Goal: Transaction & Acquisition: Book appointment/travel/reservation

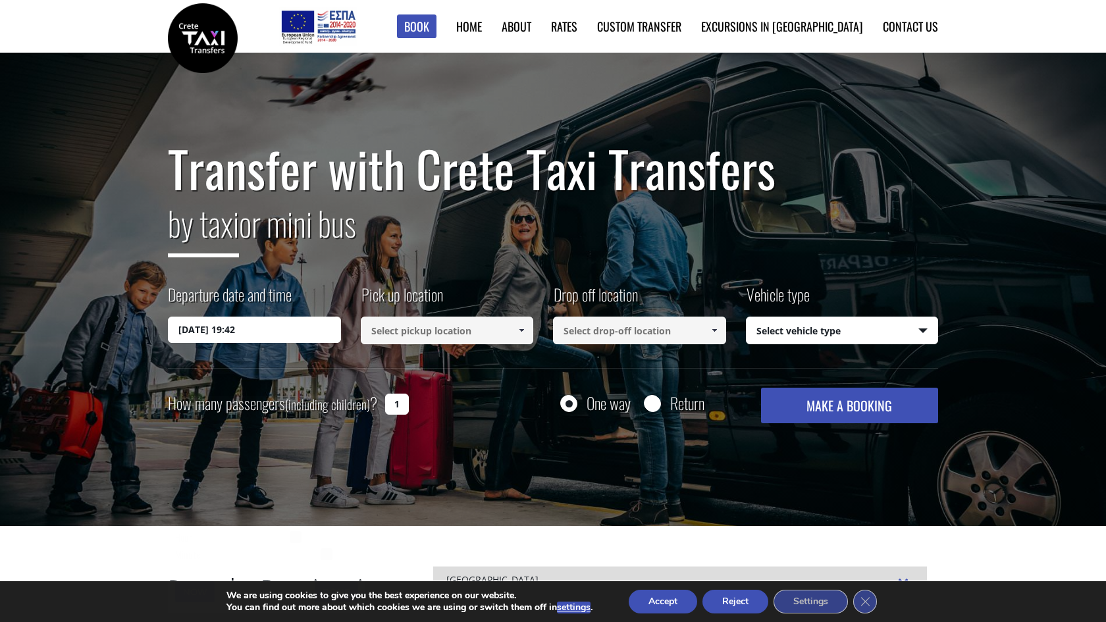
click at [327, 327] on input "15/08/2025 19:42" at bounding box center [254, 330] width 173 height 26
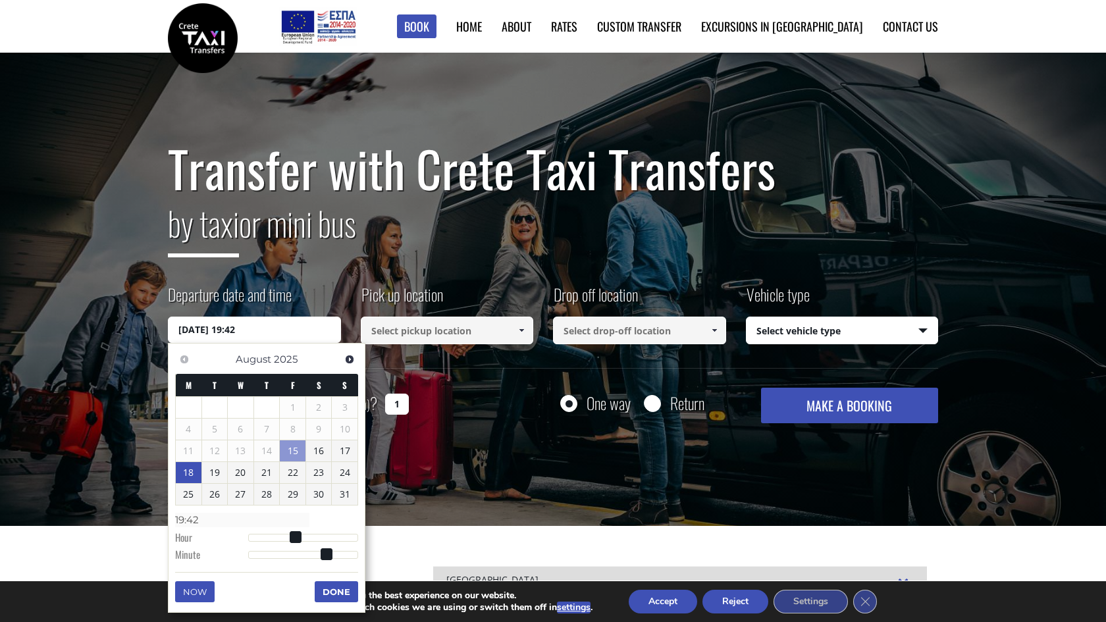
click at [196, 470] on link "18" at bounding box center [189, 472] width 26 height 21
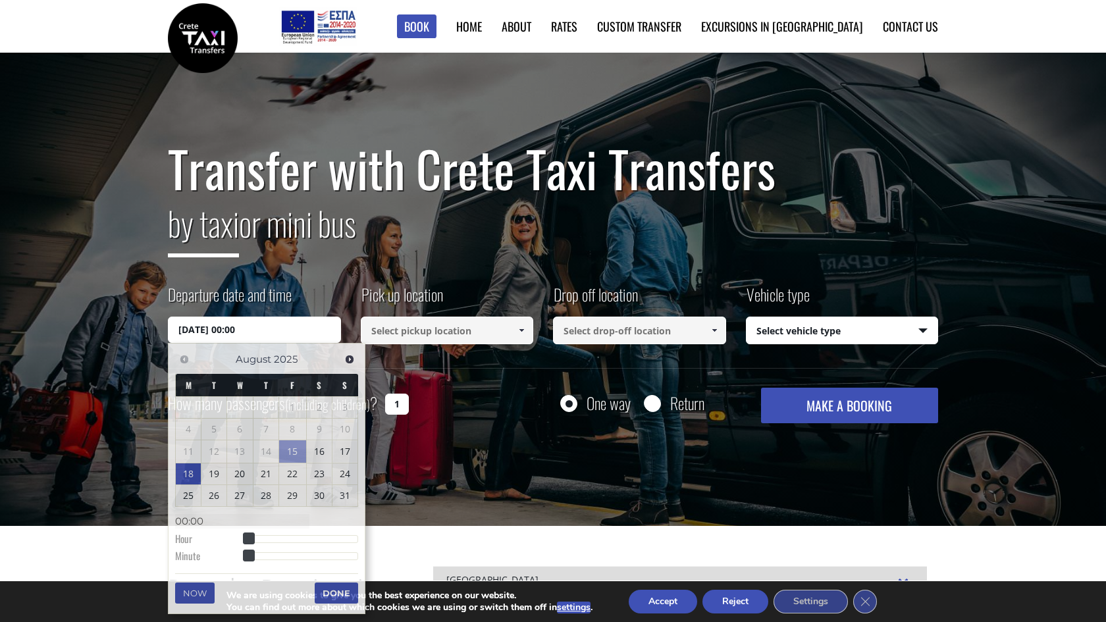
click at [438, 331] on input at bounding box center [447, 331] width 173 height 28
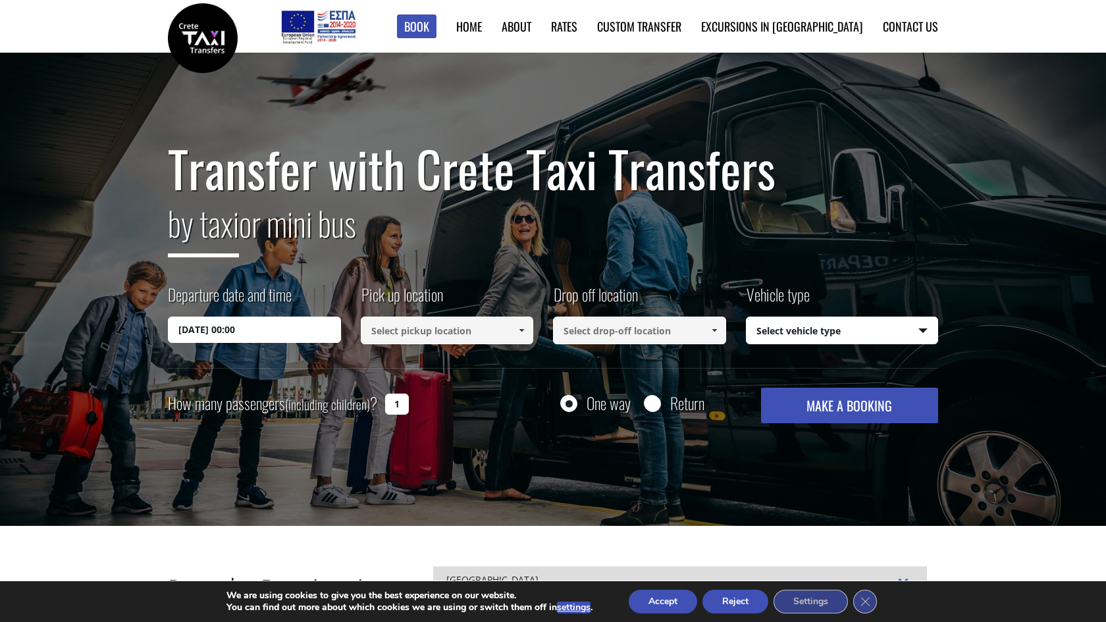
click at [301, 327] on input "18/08/2025 00:00" at bounding box center [254, 330] width 173 height 26
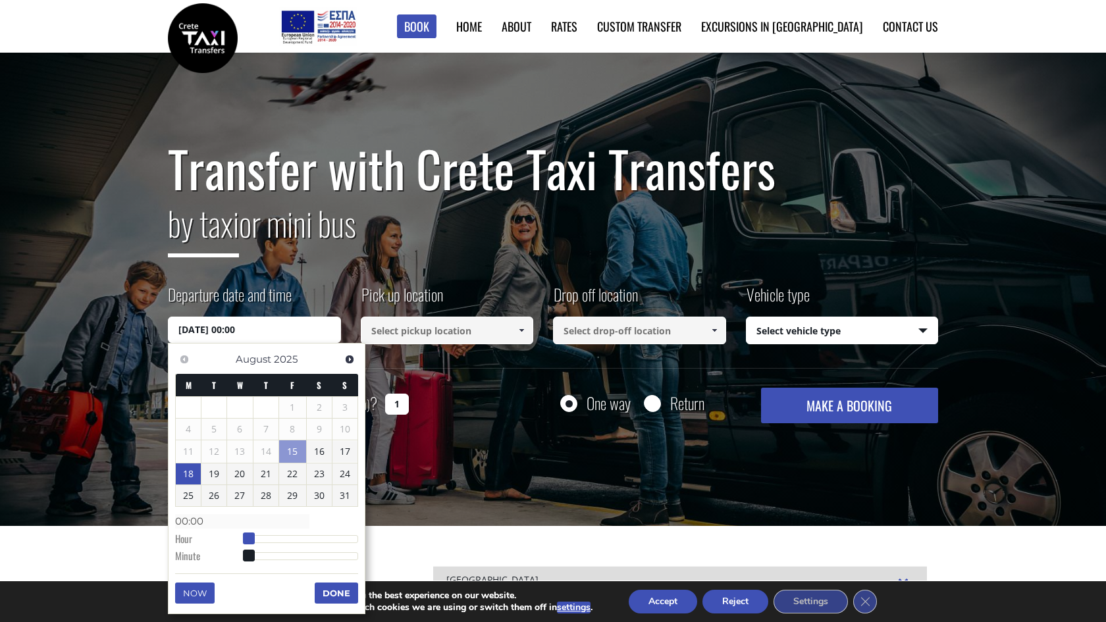
type input "18/08/2025 01:00"
type input "01:00"
type input "18/08/2025 02:00"
type input "02:00"
type input "18/08/2025 03:00"
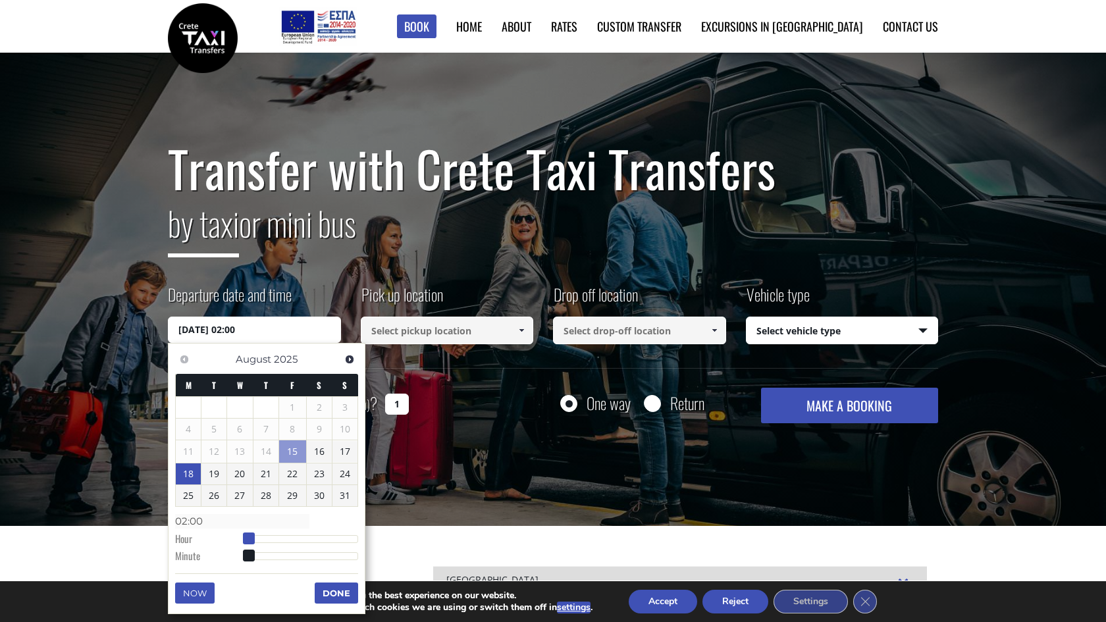
type input "03:00"
type input "18/08/2025 04:00"
type input "04:00"
type input "18/08/2025 05:00"
type input "05:00"
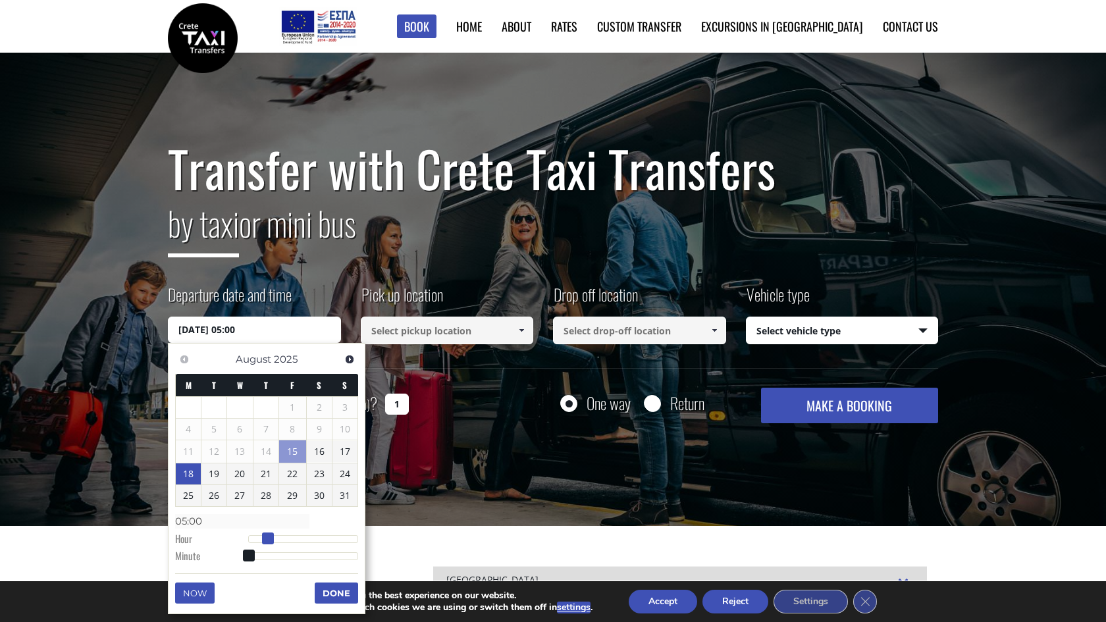
type input "18/08/2025 06:00"
type input "06:00"
type input "18/08/2025 07:00"
type input "07:00"
type input "18/08/2025 08:00"
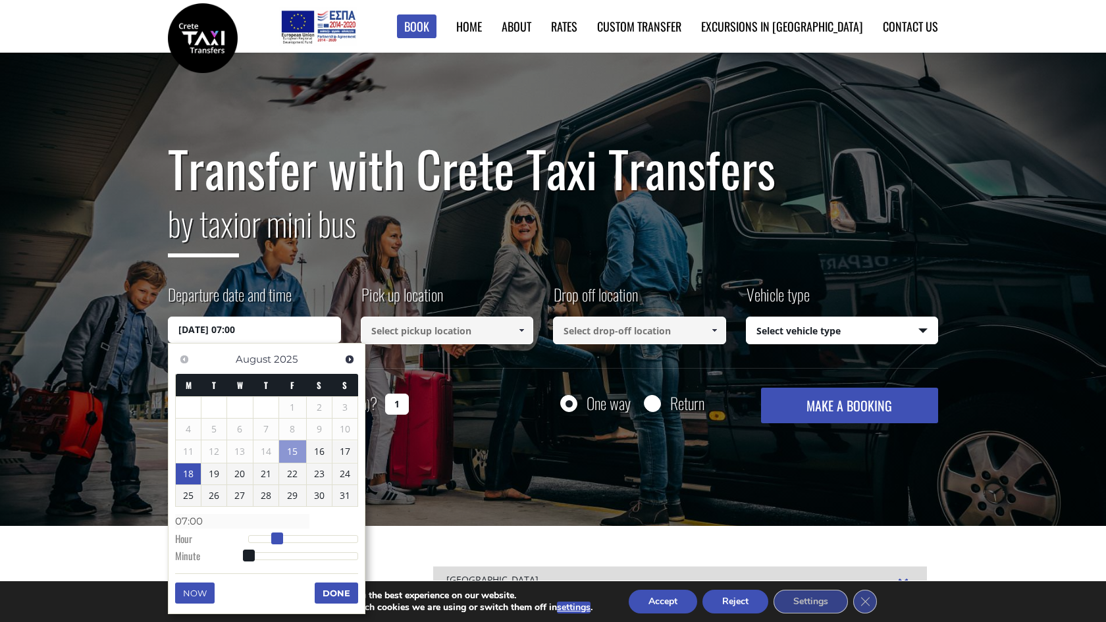
type input "08:00"
type input "18/08/2025 09:00"
type input "09:00"
drag, startPoint x: 250, startPoint y: 539, endPoint x: 291, endPoint y: 544, distance: 41.1
click at [291, 544] on dl "Time 09:00 Hour Minute Second Millisecond Microsecond Time Zone -1200 -1100 -10…" at bounding box center [266, 538] width 183 height 56
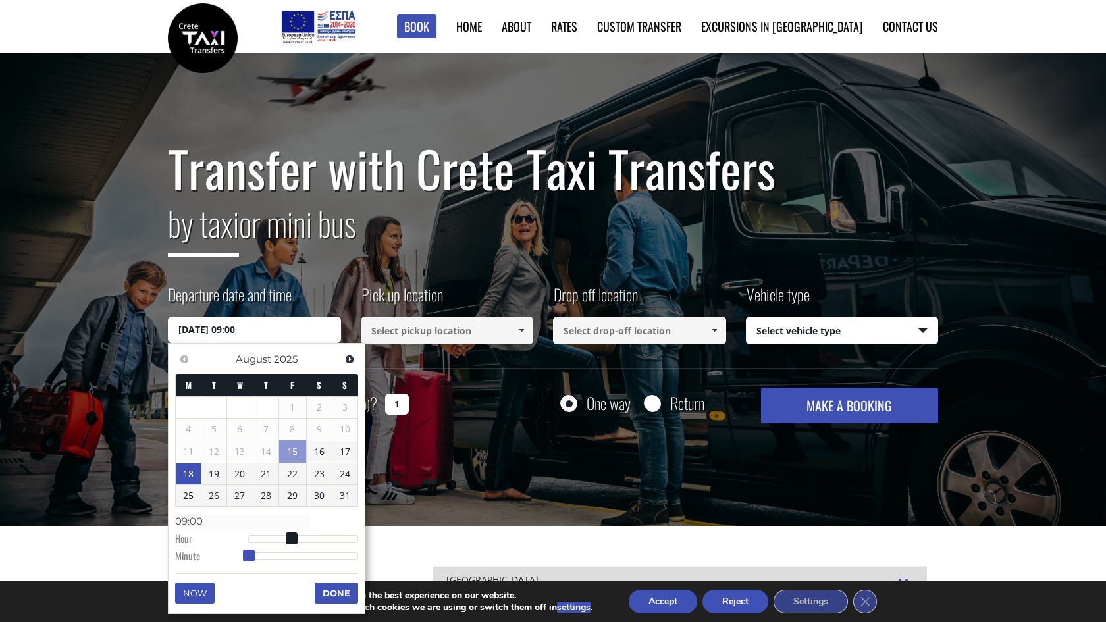
type input "18/08/2025 09:01"
type input "09:01"
type input "18/08/2025 09:04"
type input "09:04"
type input "18/08/2025 09:08"
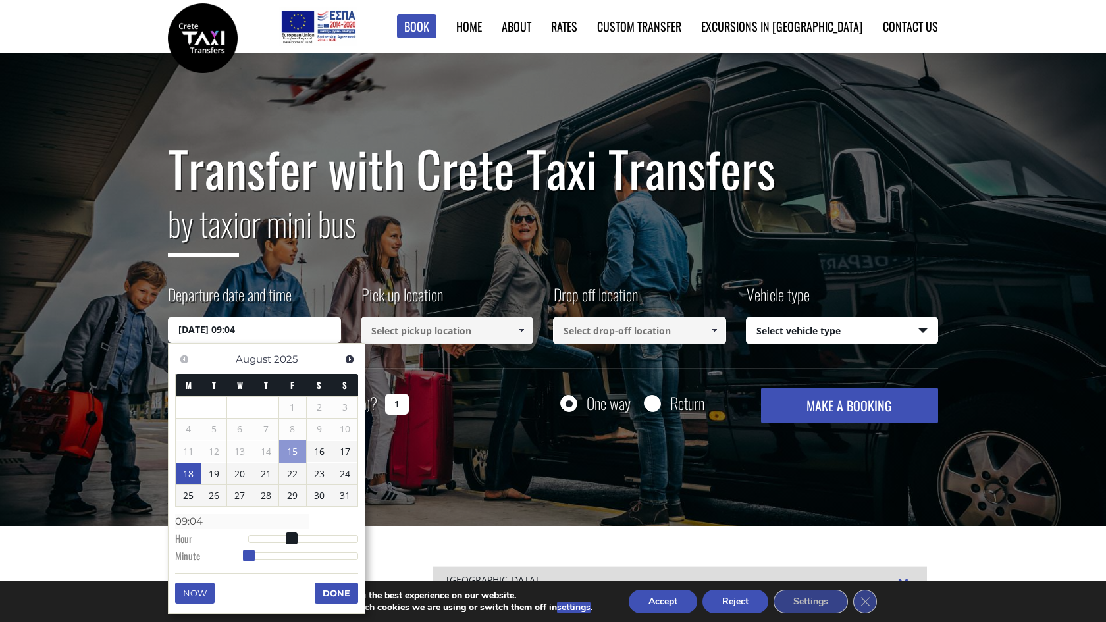
type input "09:08"
type input "18/08/2025 09:12"
type input "09:12"
type input "18/08/2025 09:16"
type input "09:16"
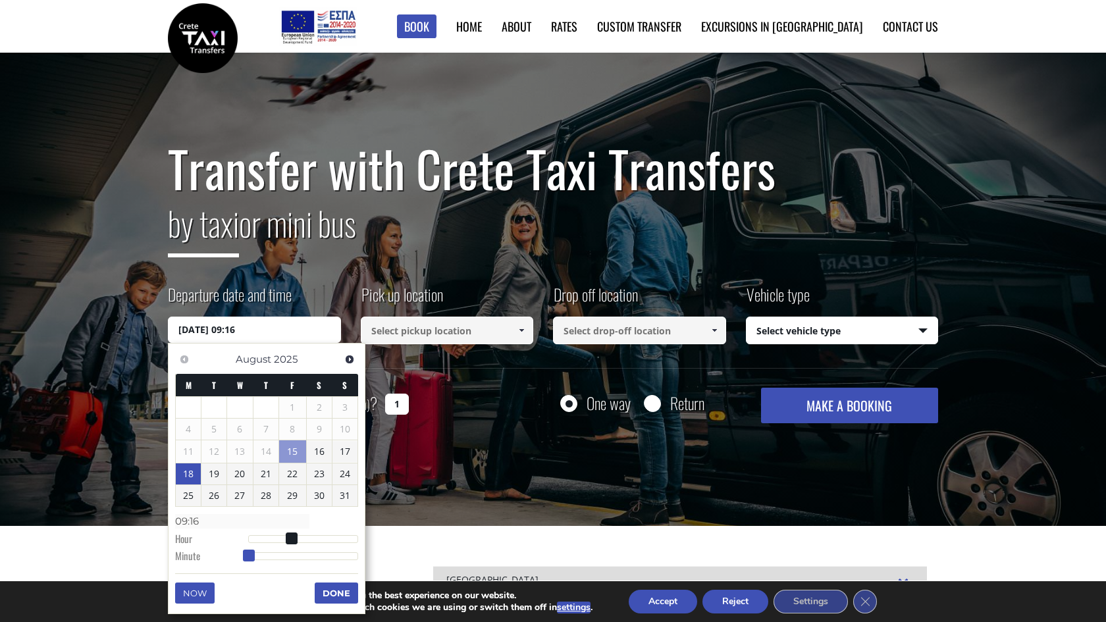
type input "18/08/2025 09:21"
type input "09:21"
type input "18/08/2025 09:24"
type input "09:24"
type input "18/08/2025 09:25"
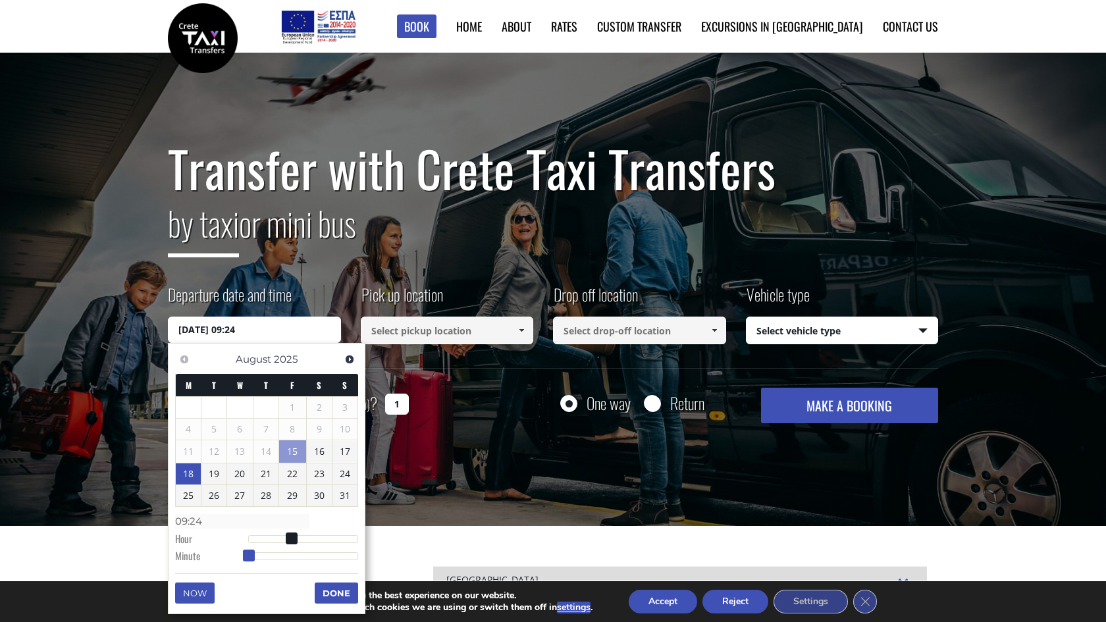
type input "09:25"
type input "18/08/2025 09:28"
type input "09:28"
type input "18/08/2025 09:30"
type input "09:30"
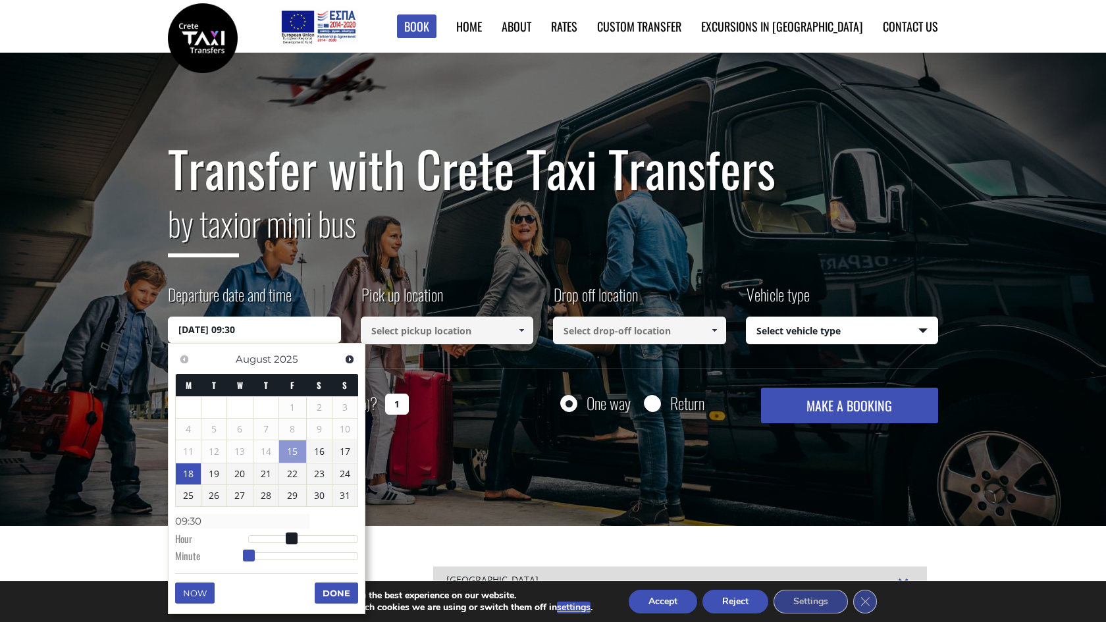
type input "18/08/2025 09:31"
type input "09:31"
type input "18/08/2025 09:32"
type input "09:32"
type input "18/08/2025 09:33"
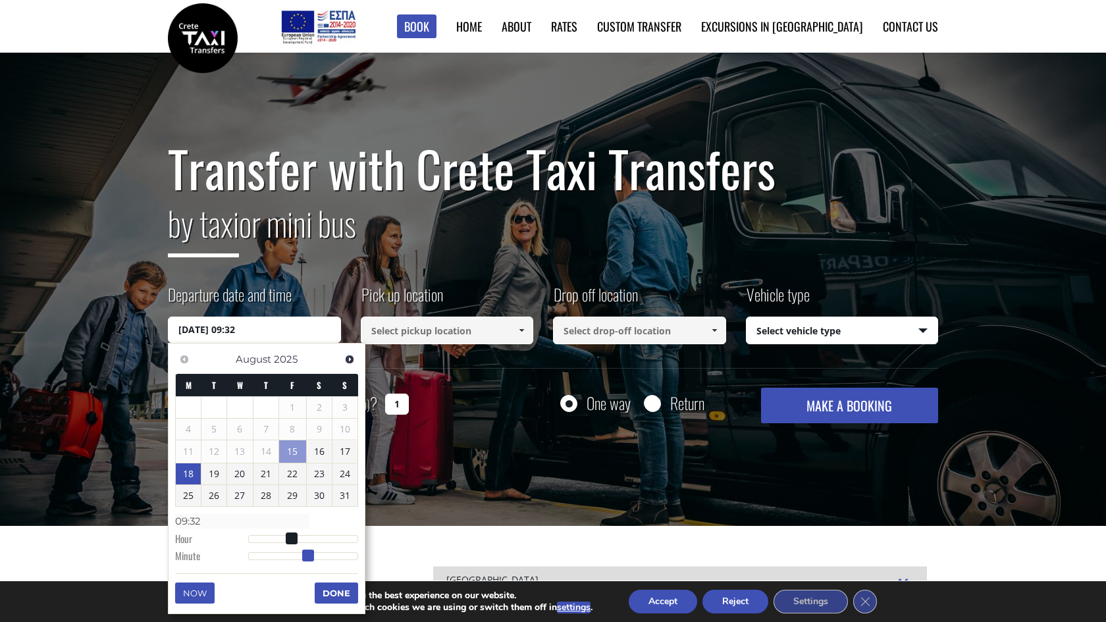
type input "09:33"
type input "18/08/2025 09:34"
type input "09:34"
type input "18/08/2025 09:35"
type input "09:35"
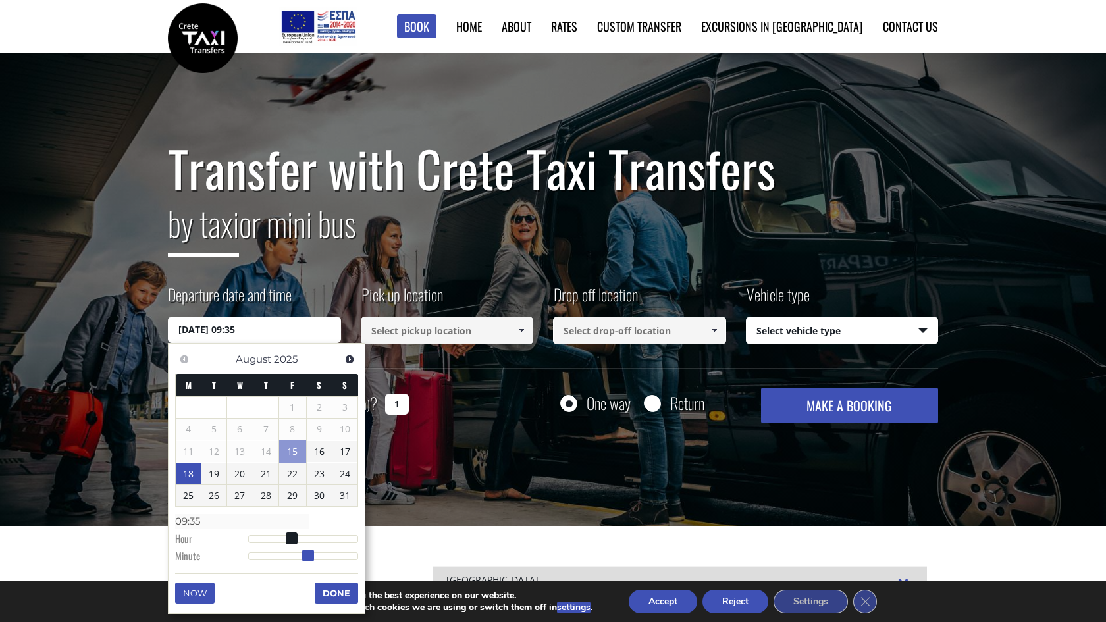
type input "18/08/2025 09:36"
type input "09:36"
type input "18/08/2025 09:37"
type input "09:37"
type input "18/08/2025 09:36"
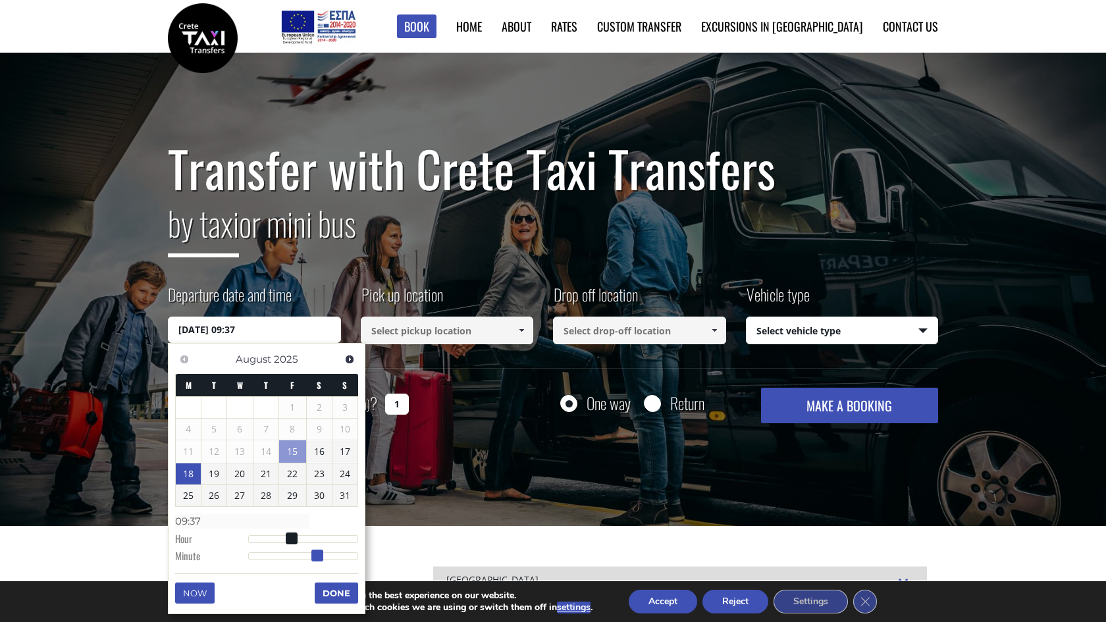
type input "09:36"
type input "18/08/2025 09:35"
type input "09:35"
type input "18/08/2025 09:34"
type input "09:34"
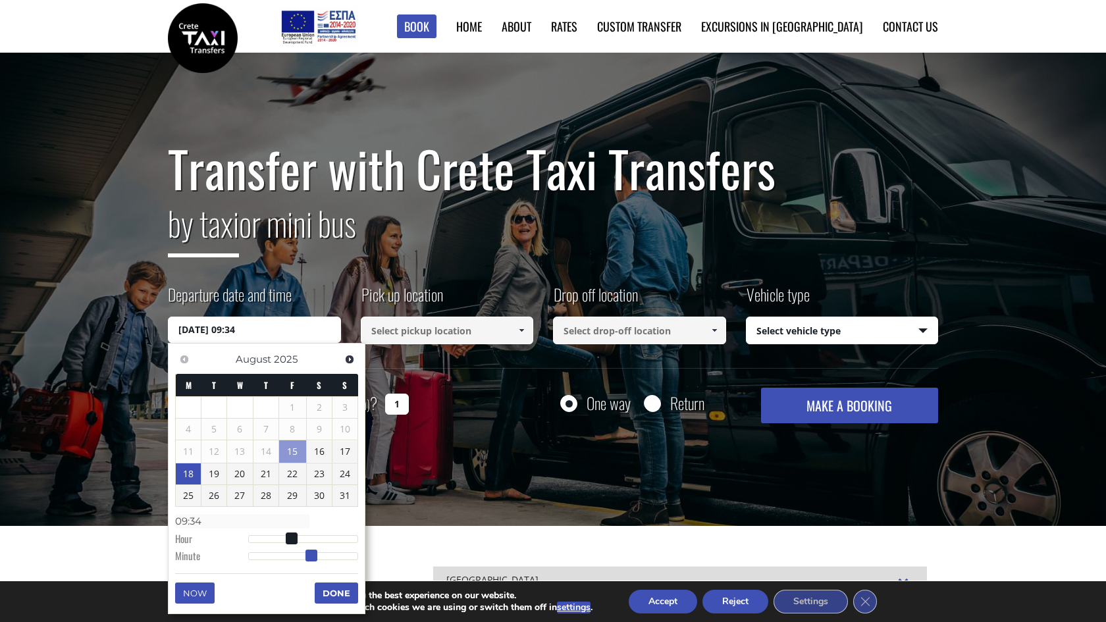
type input "18/08/2025 09:35"
type input "09:35"
type input "18/08/2025 09:34"
type input "09:34"
type input "18/08/2025 09:33"
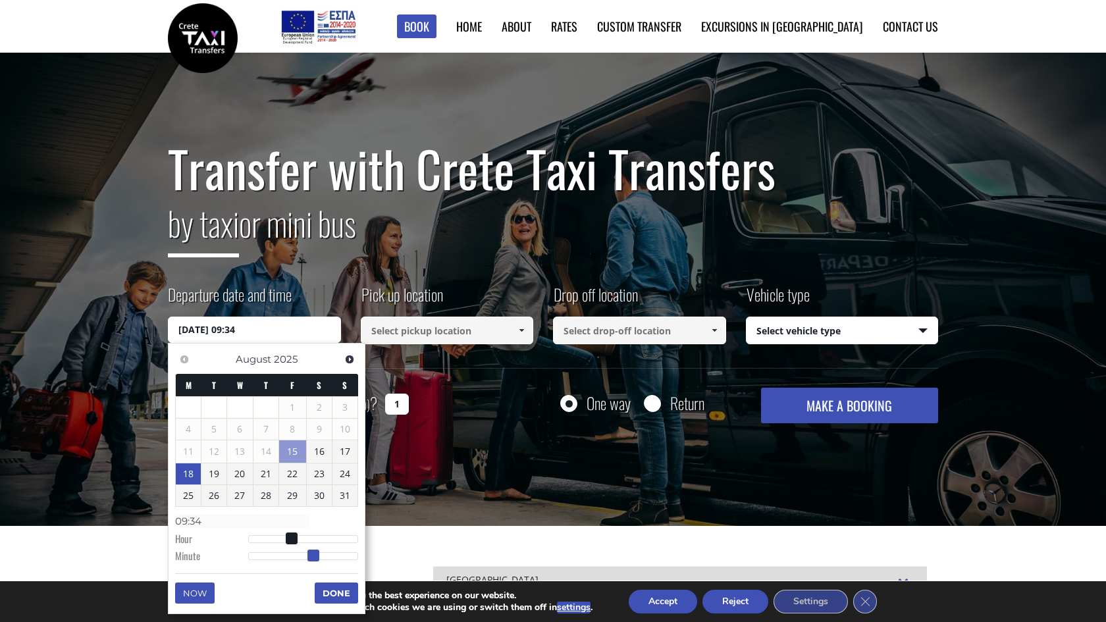
type input "09:33"
drag, startPoint x: 250, startPoint y: 553, endPoint x: 312, endPoint y: 560, distance: 61.7
click at [312, 560] on dl "Time 09:33 Hour Minute Second Millisecond Microsecond Time Zone -1200 -1100 -10…" at bounding box center [266, 538] width 183 height 56
type input "18/08/2025 09:34"
type input "09:34"
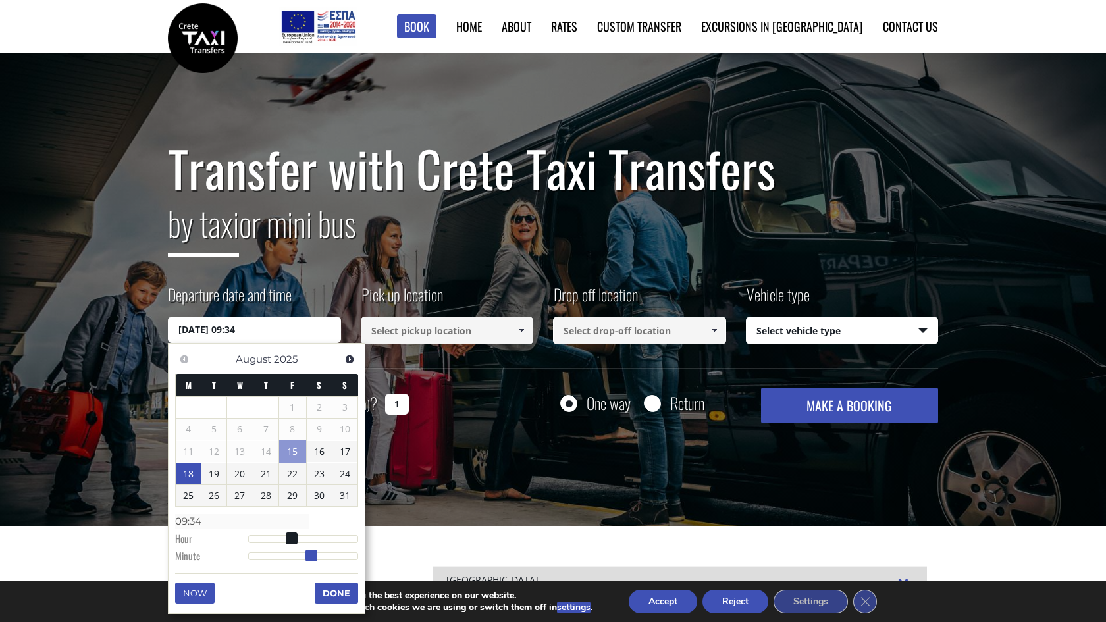
type input "18/08/2025 09:35"
type input "09:35"
click at [315, 554] on span at bounding box center [314, 556] width 12 height 12
click at [335, 599] on button "Done" at bounding box center [336, 593] width 43 height 21
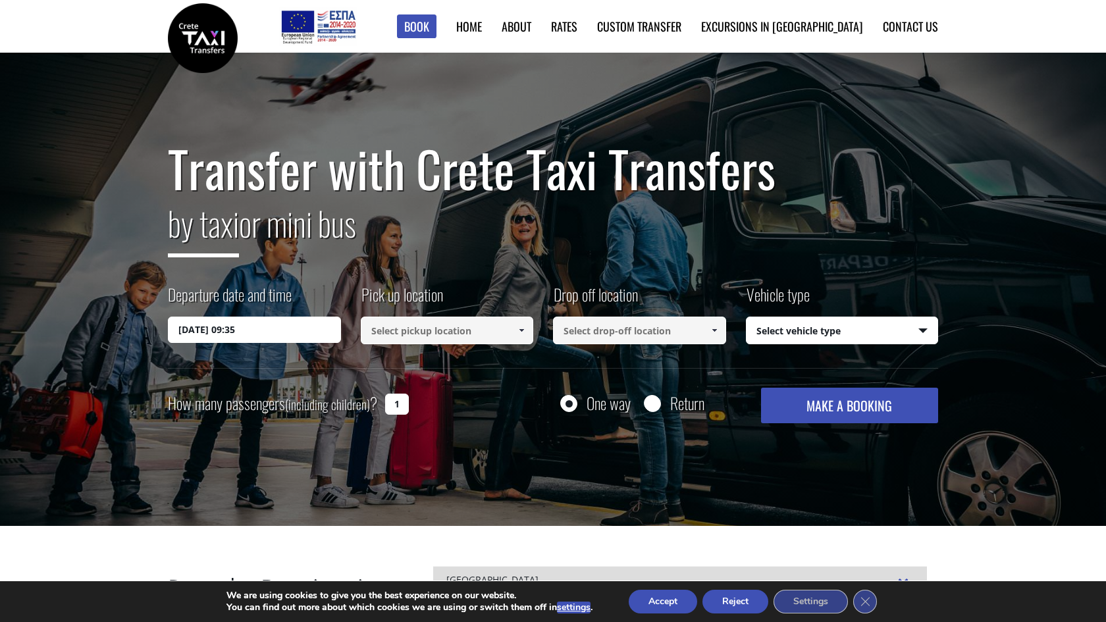
click at [478, 329] on input at bounding box center [447, 331] width 173 height 28
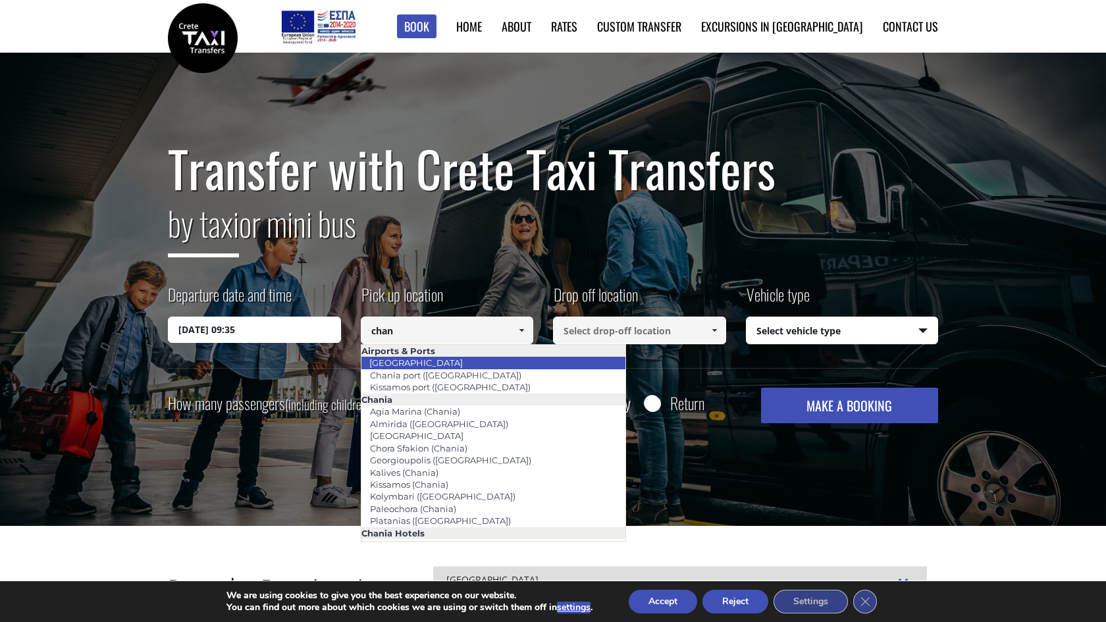
click at [484, 364] on li "[GEOGRAPHIC_DATA]" at bounding box center [494, 363] width 264 height 12
type input "[GEOGRAPHIC_DATA]"
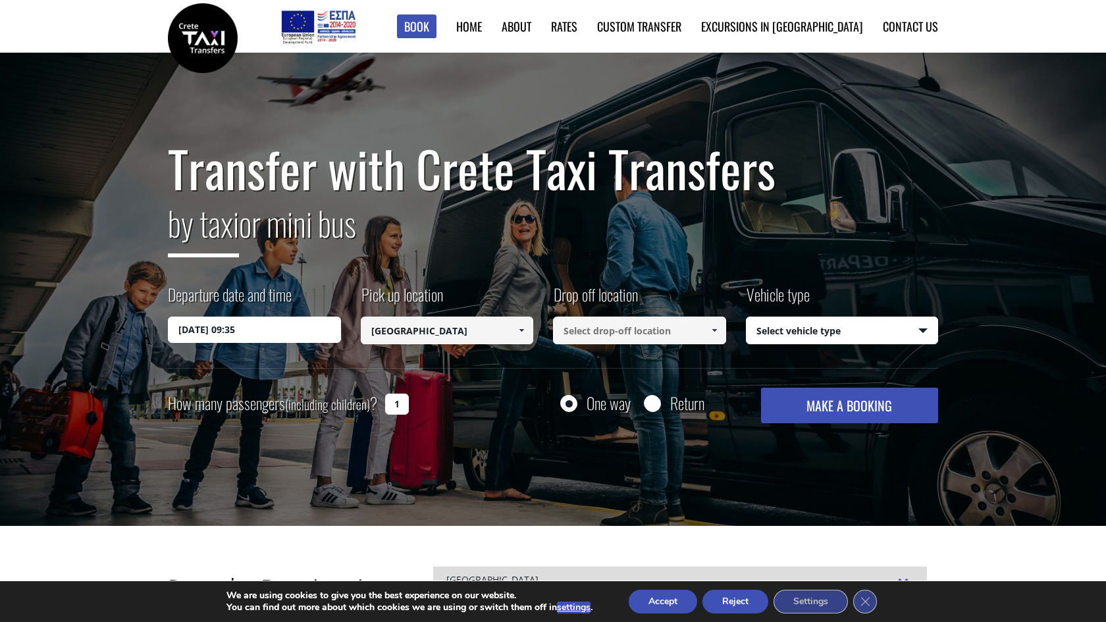
click at [662, 321] on input at bounding box center [639, 331] width 173 height 28
paste input "Panormos, Panormos in Rethymno, Rethymno 740 57, Greece"
type input "Panormos, Panormos in Rethymno, Rethymno 740 57, Greece"
select select "4604"
click at [817, 405] on button "MAKE A BOOKING" at bounding box center [849, 406] width 177 height 36
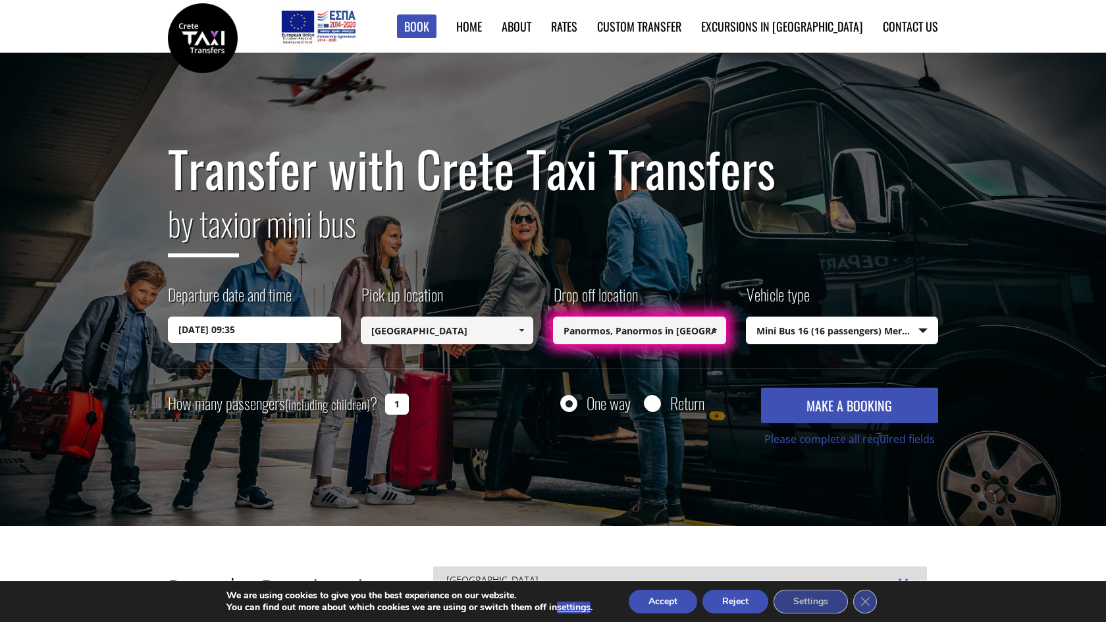
click at [674, 334] on input "Panormos, Panormos in Rethymno, Rethymno 740 57, Greece" at bounding box center [639, 331] width 173 height 28
drag, startPoint x: 612, startPoint y: 335, endPoint x: 1110, endPoint y: 329, distance: 497.3
click at [666, 335] on input "Panormos" at bounding box center [639, 331] width 173 height 28
click at [635, 367] on div "Departure date and time 18/08/2025 09:35 Pick up location Select pickup locatio…" at bounding box center [553, 325] width 771 height 85
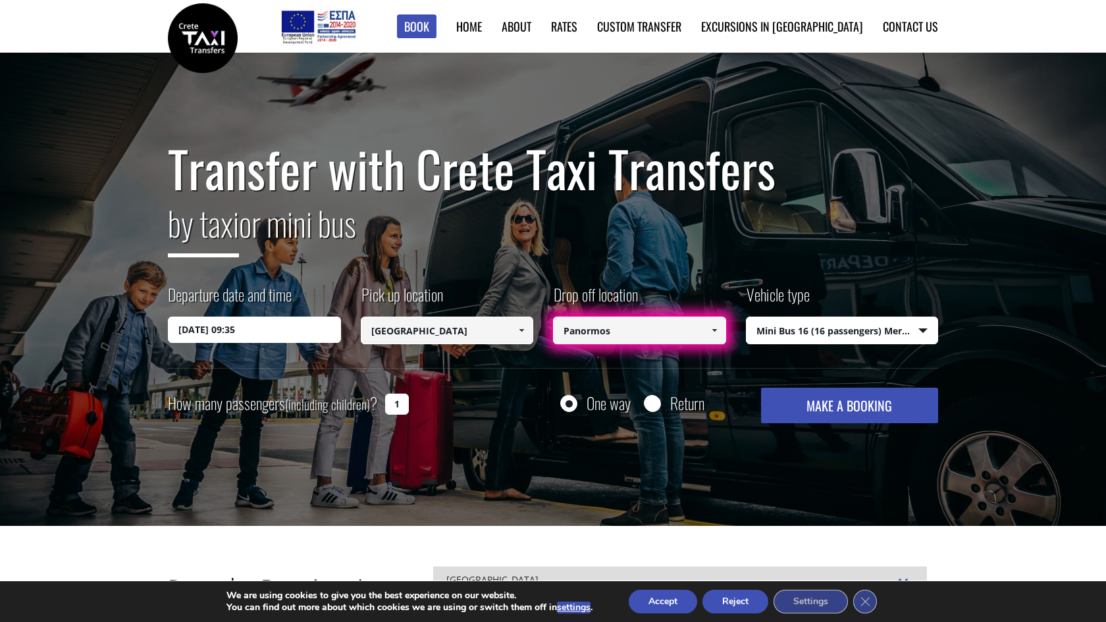
click at [703, 332] on link at bounding box center [714, 331] width 22 height 28
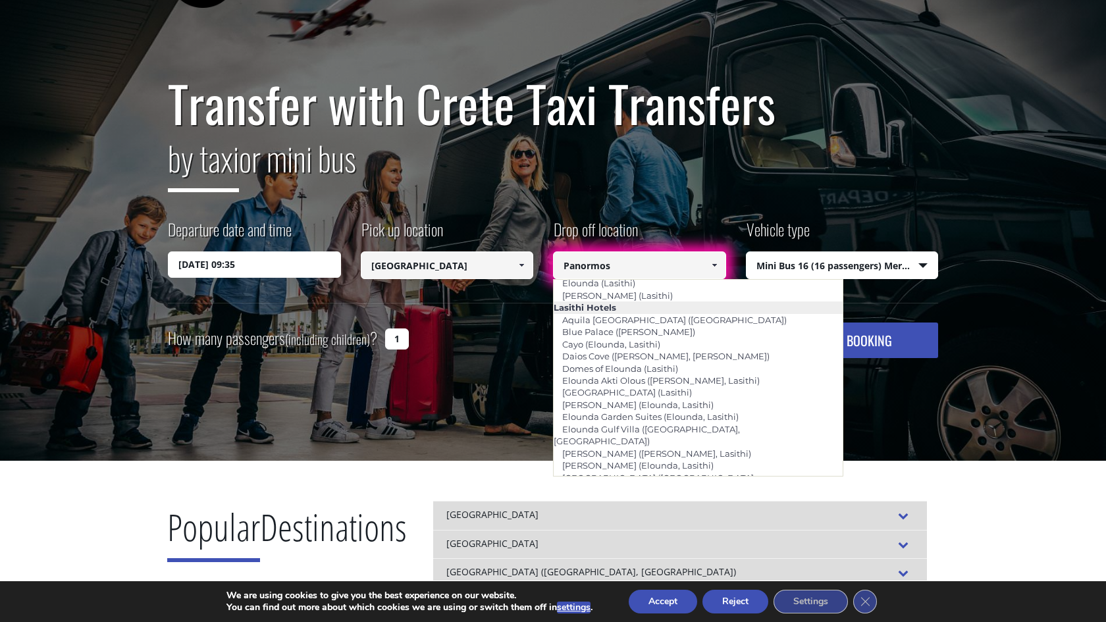
scroll to position [1774, 0]
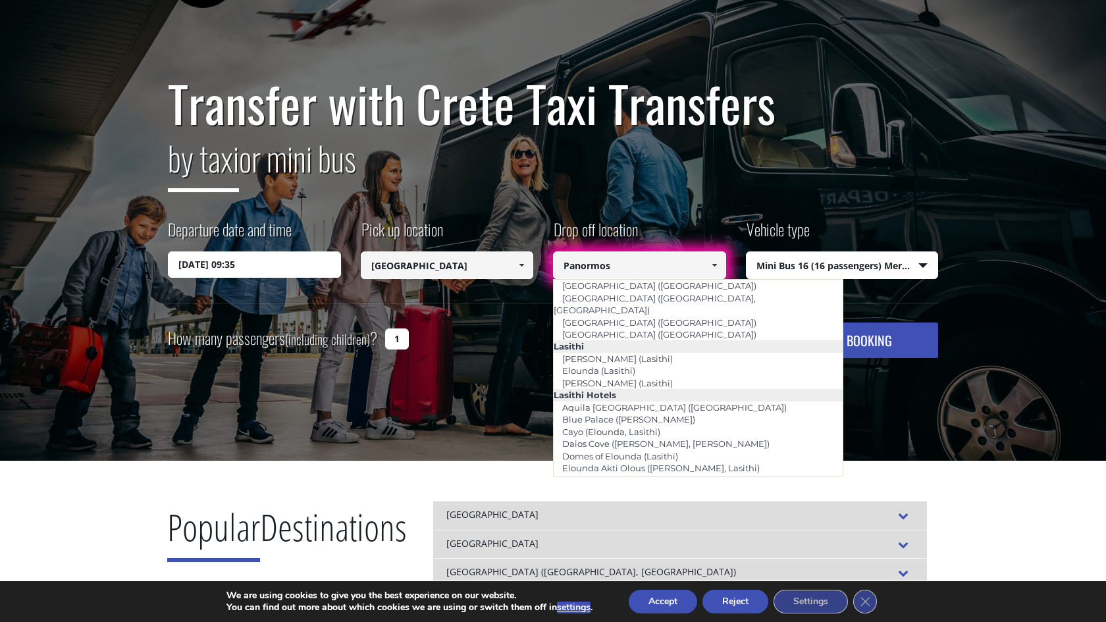
type input "Panormo ([GEOGRAPHIC_DATA])"
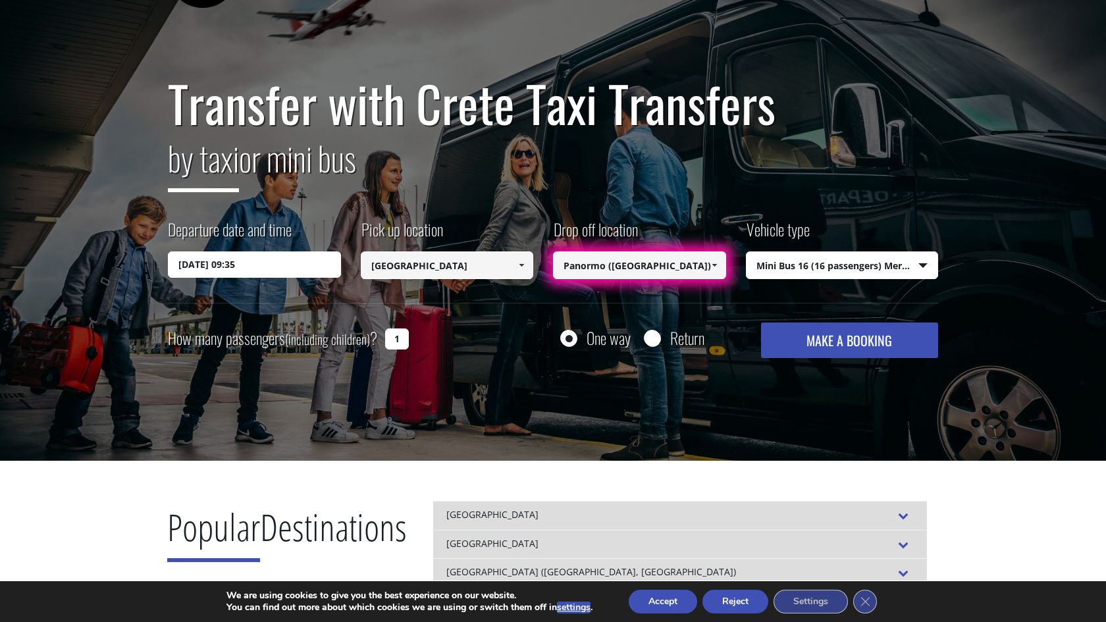
click at [828, 333] on button "MAKE A BOOKING" at bounding box center [849, 341] width 177 height 36
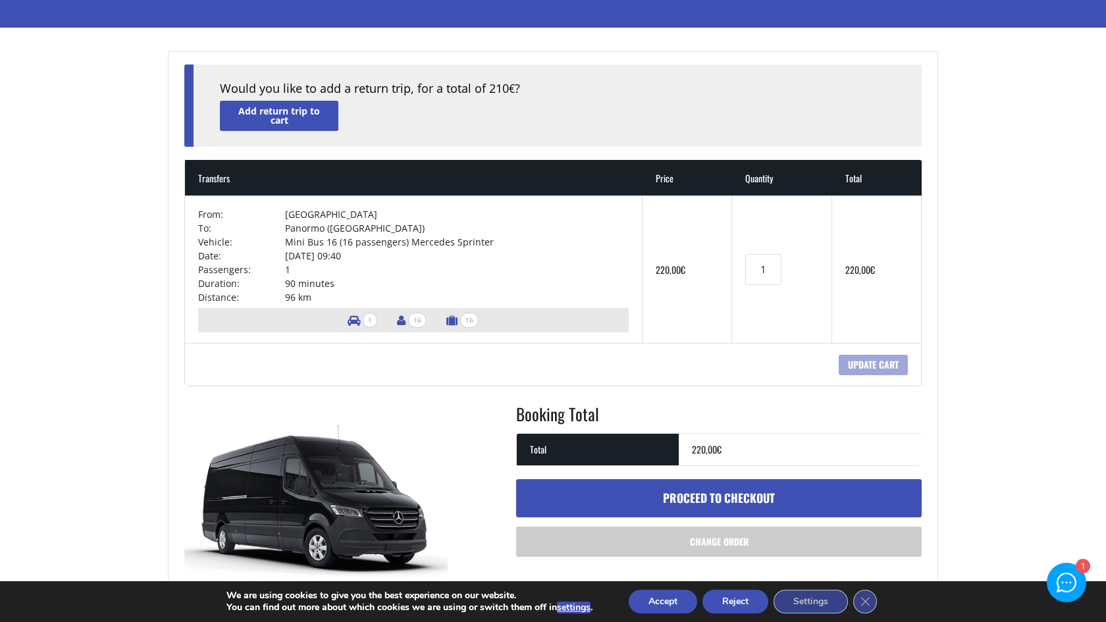
scroll to position [232, 0]
